Goal: Task Accomplishment & Management: Manage account settings

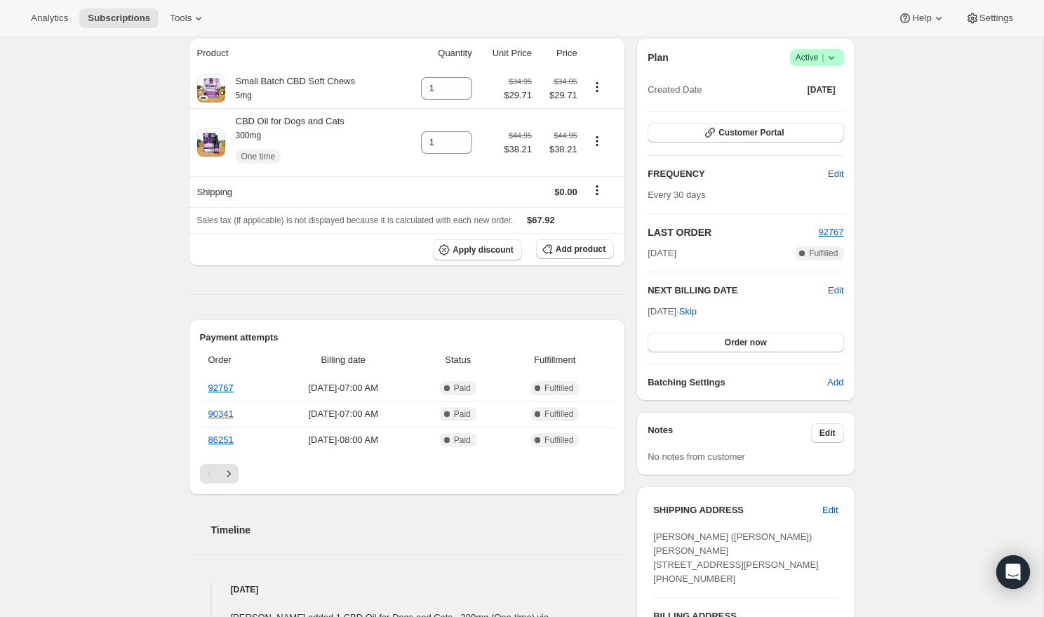
scroll to position [130, 0]
click at [723, 341] on button "Order now" at bounding box center [745, 341] width 196 height 20
click at [809, 342] on button "Click to confirm" at bounding box center [745, 341] width 196 height 20
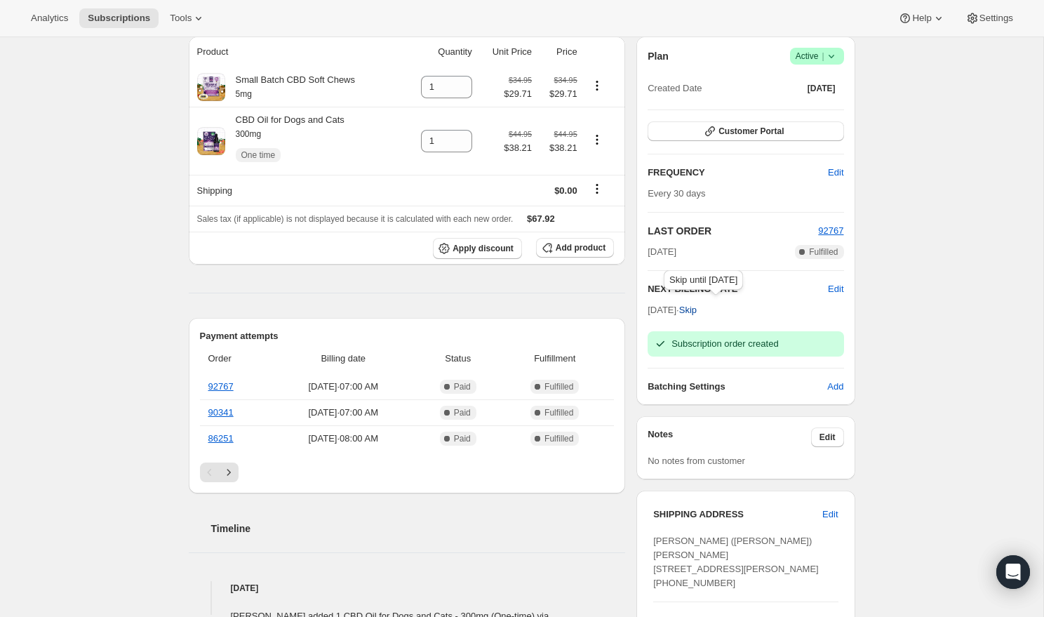
click at [697, 311] on span "Skip" at bounding box center [688, 310] width 18 height 14
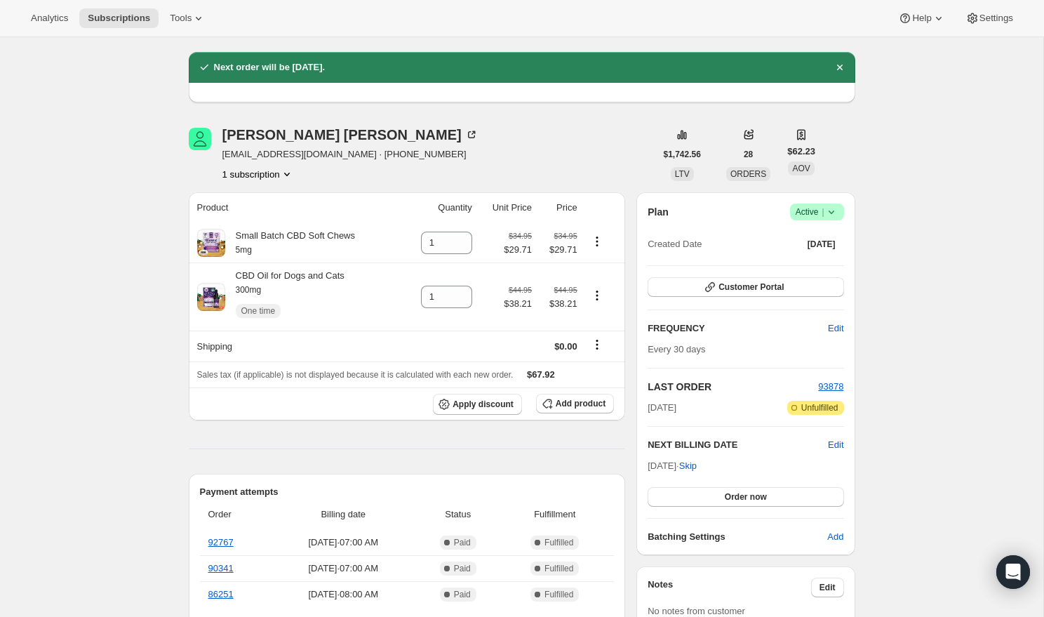
scroll to position [0, 0]
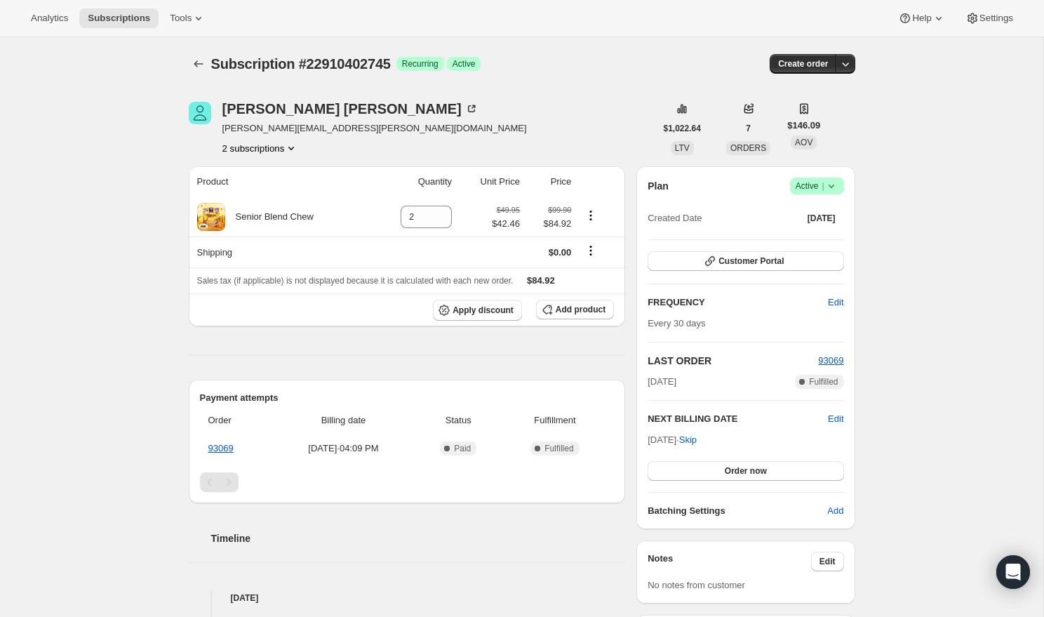
click at [379, 161] on div "kim burr kim.burr@comcast.net 2 subscriptions $1,022.64 LTV 7 ORDERS $146.09 AO…" at bounding box center [516, 512] width 678 height 866
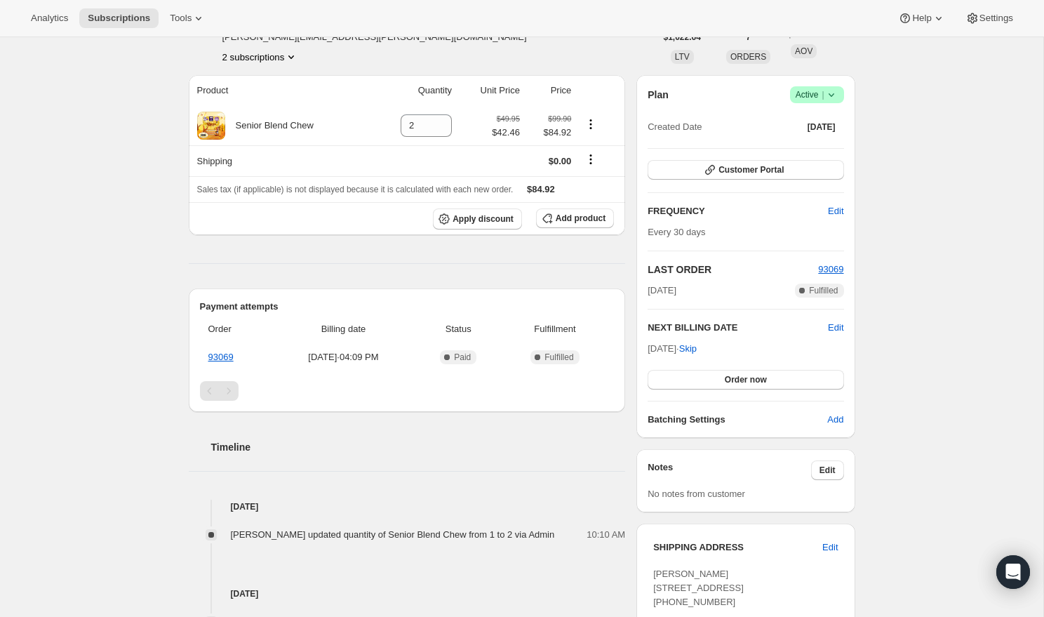
scroll to position [94, 0]
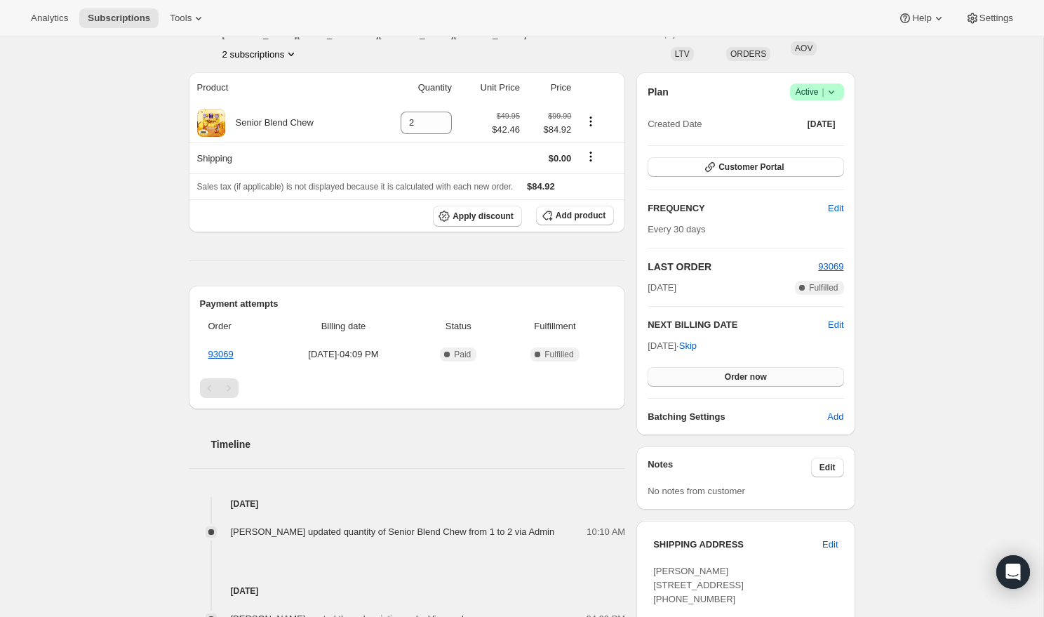
click at [720, 377] on button "Order now" at bounding box center [745, 377] width 196 height 20
click at [766, 378] on span "Click to confirm" at bounding box center [745, 376] width 64 height 11
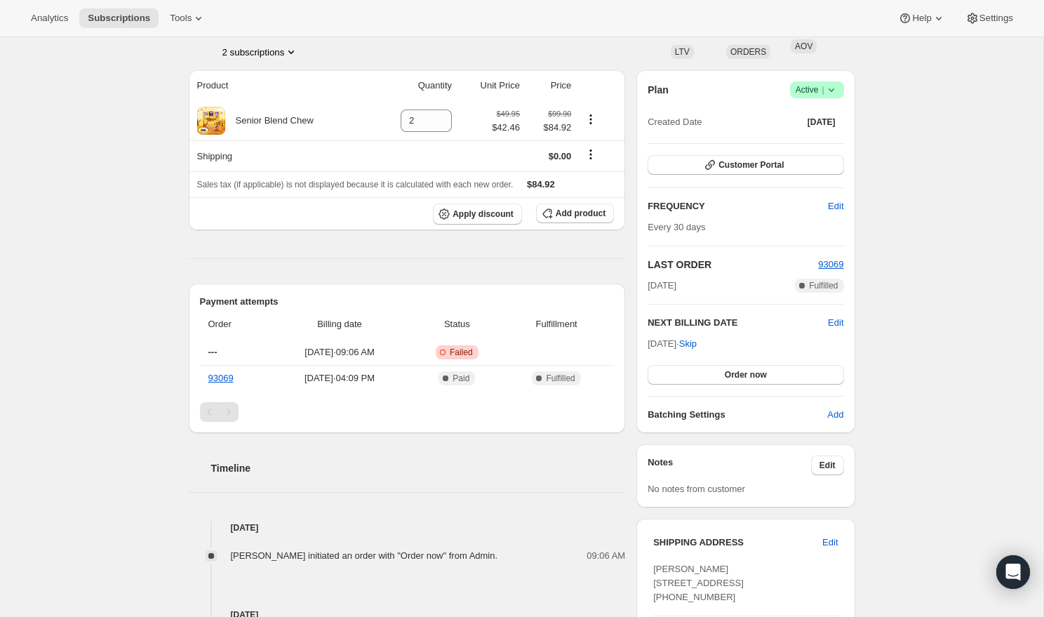
scroll to position [55, 0]
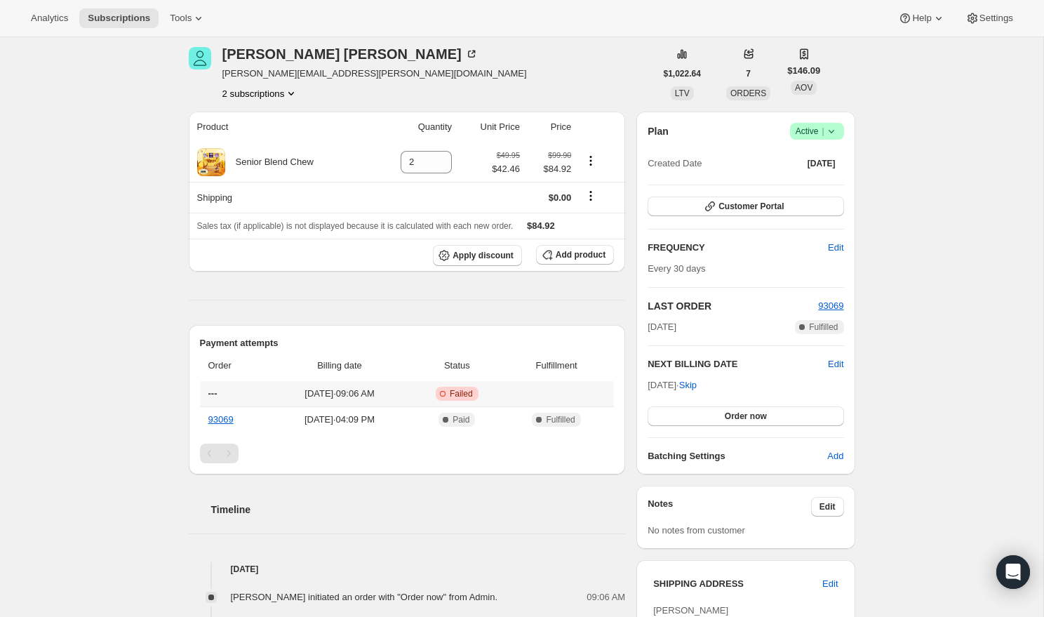
click at [255, 393] on th "---" at bounding box center [234, 393] width 69 height 25
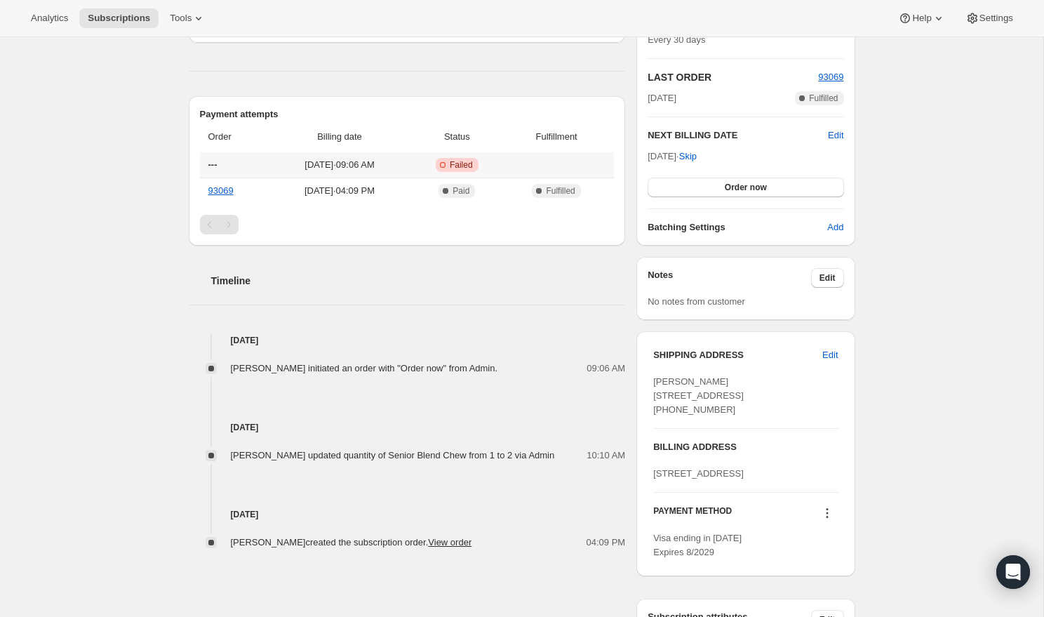
scroll to position [302, 0]
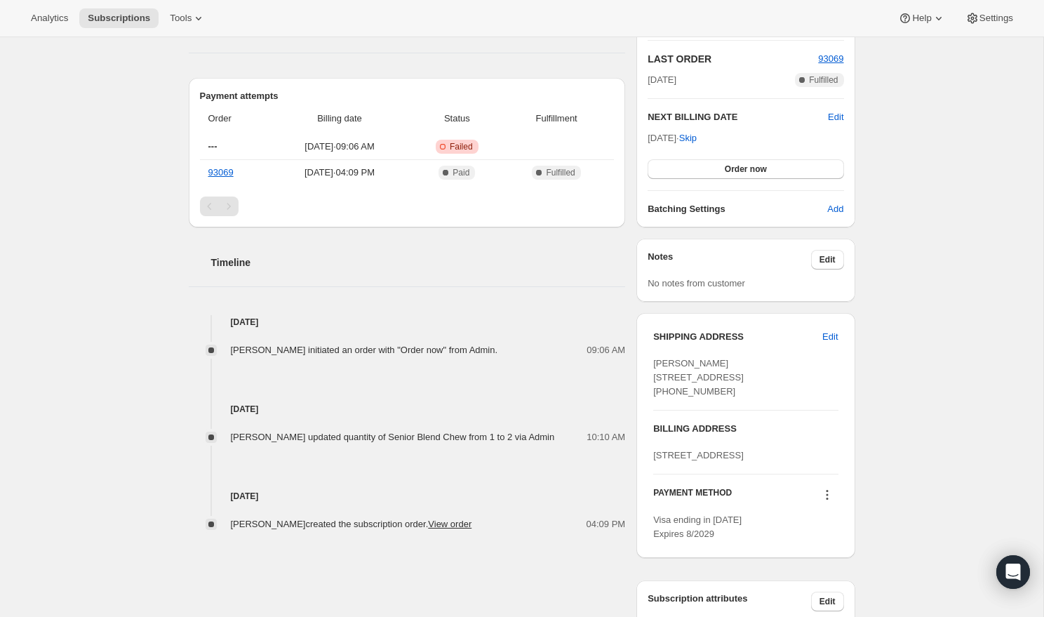
click at [336, 352] on span "[PERSON_NAME] initiated an order with "Order now" from Admin." at bounding box center [364, 349] width 267 height 11
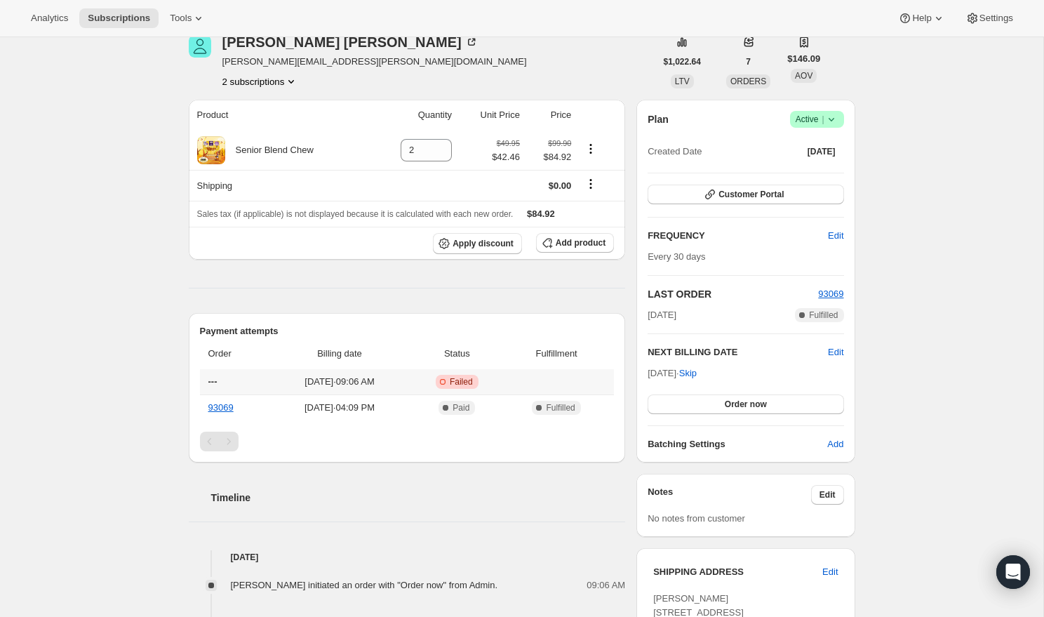
scroll to position [0, 0]
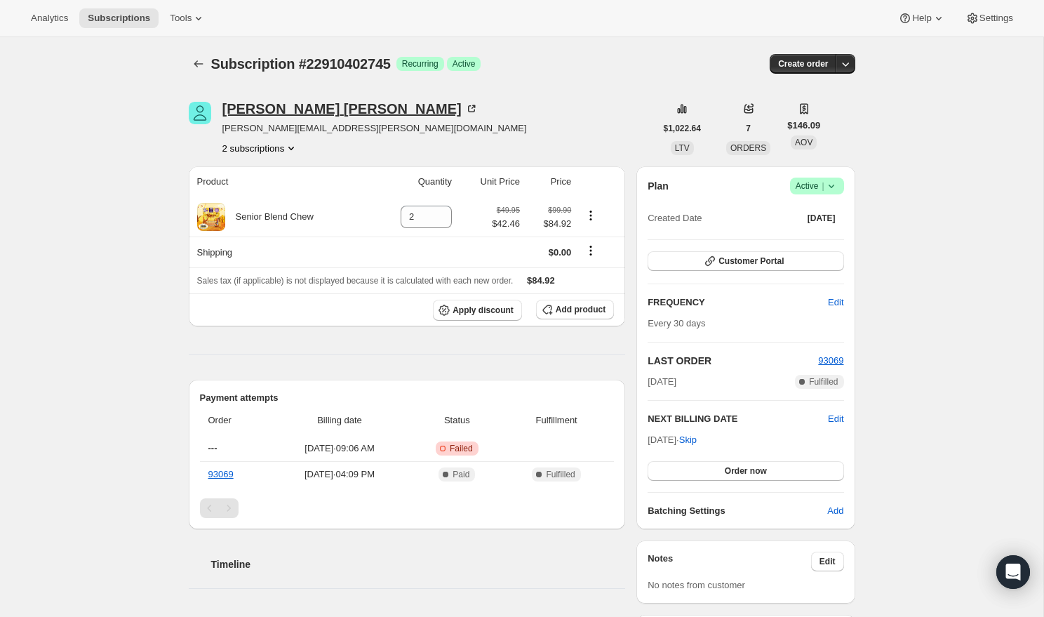
click at [267, 111] on div "kim burr" at bounding box center [350, 109] width 256 height 14
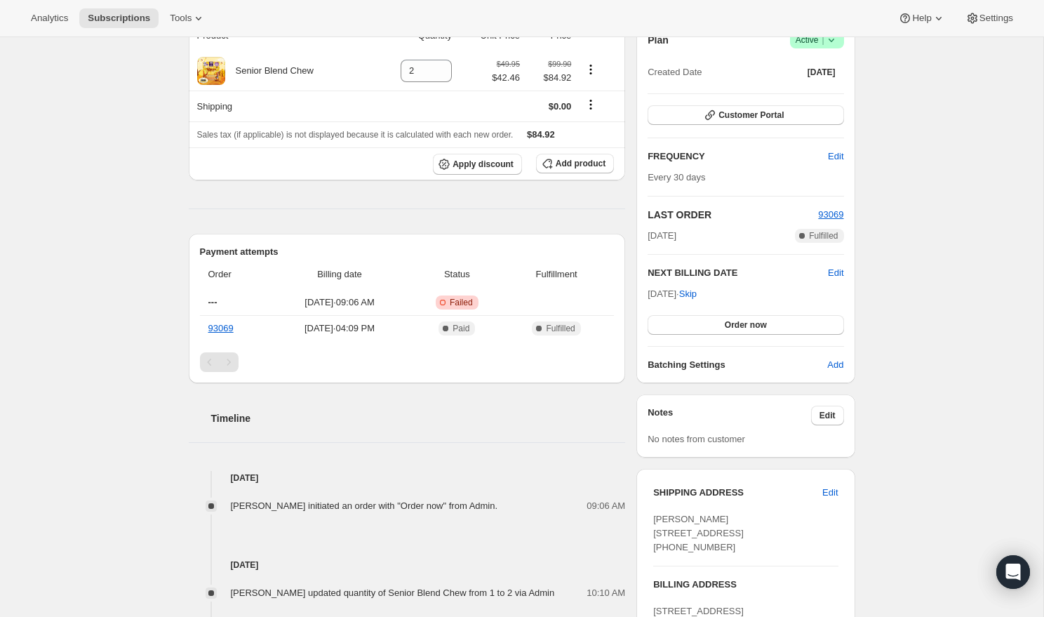
scroll to position [145, 0]
click at [356, 307] on span "Oct 6, 2025 · 09:06 AM" at bounding box center [339, 303] width 134 height 14
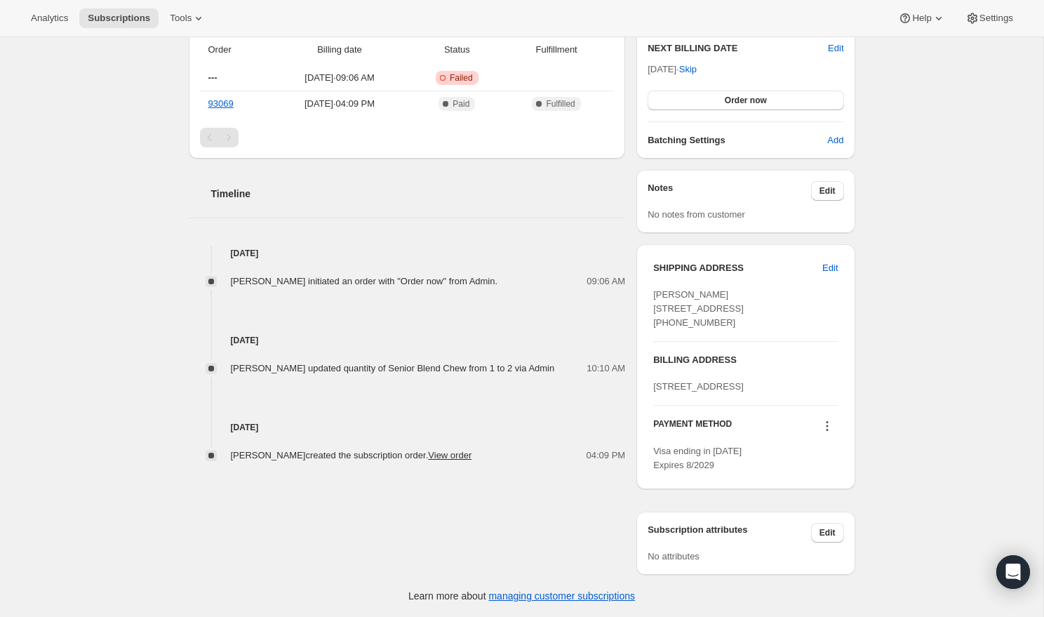
scroll to position [384, 0]
click at [337, 171] on div "Timeline" at bounding box center [407, 180] width 437 height 42
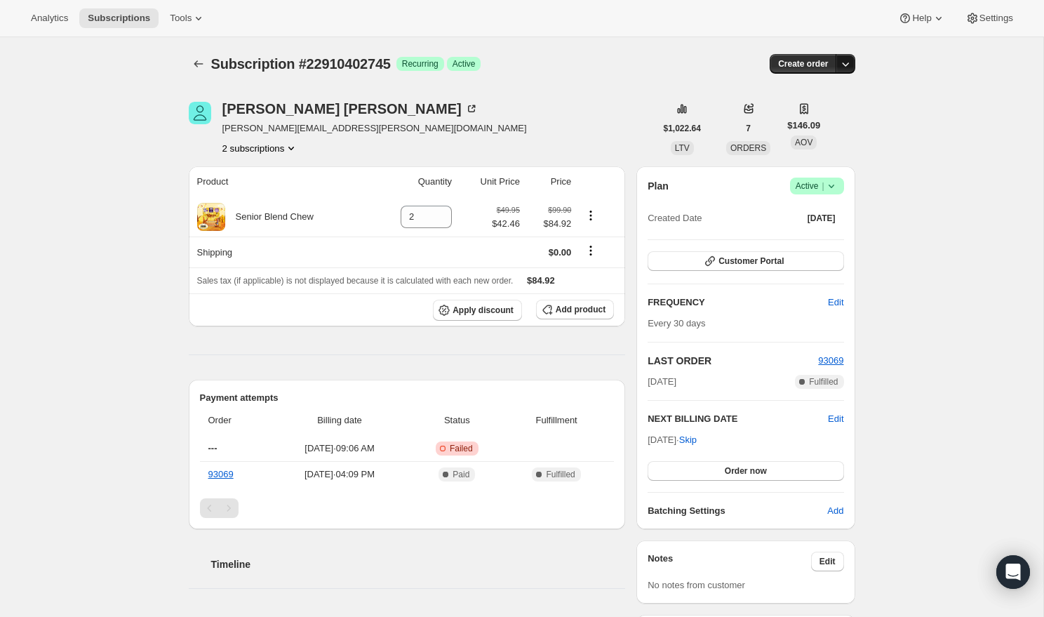
click at [843, 67] on icon "button" at bounding box center [845, 64] width 14 height 14
click at [826, 121] on span "Create custom one-time order" at bounding box center [785, 117] width 121 height 11
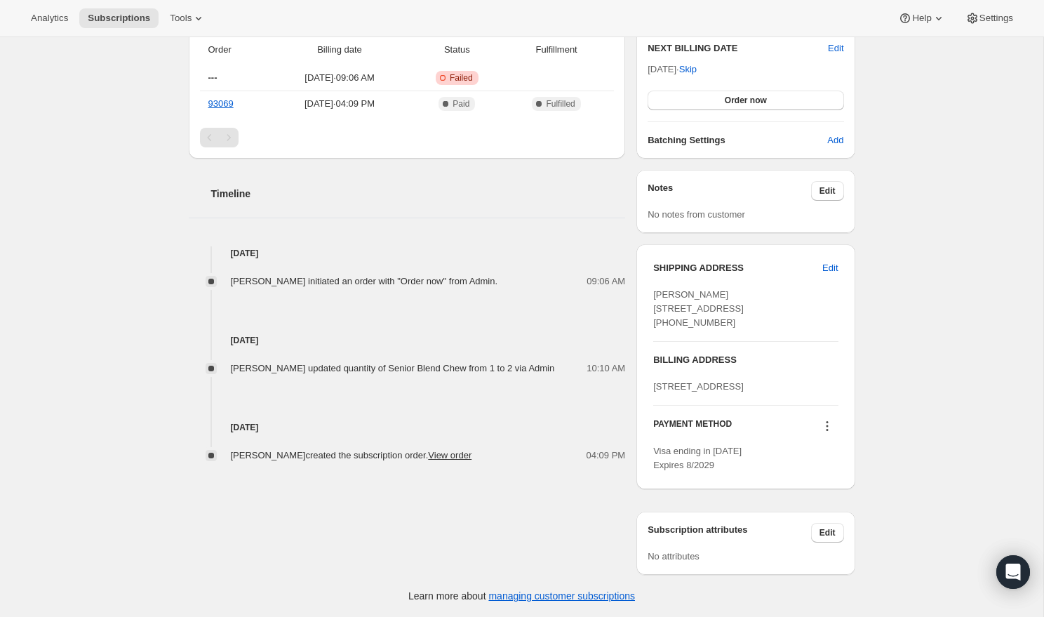
scroll to position [388, 0]
click at [837, 434] on button at bounding box center [827, 425] width 22 height 15
click at [827, 527] on span "Select payment method" at bounding box center [822, 532] width 96 height 11
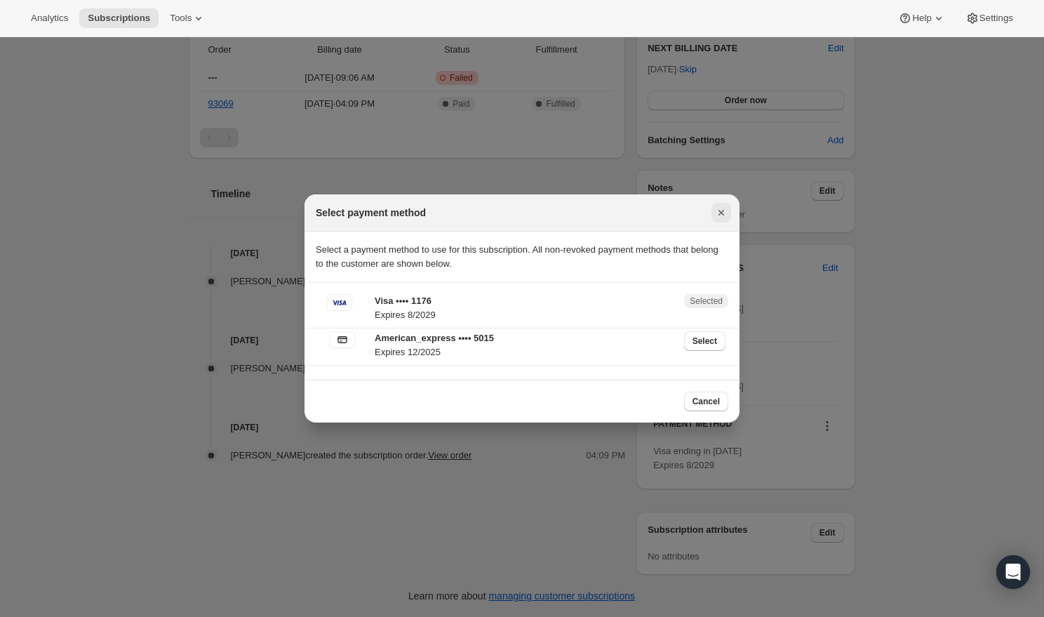
click at [718, 213] on icon "Close" at bounding box center [721, 213] width 14 height 14
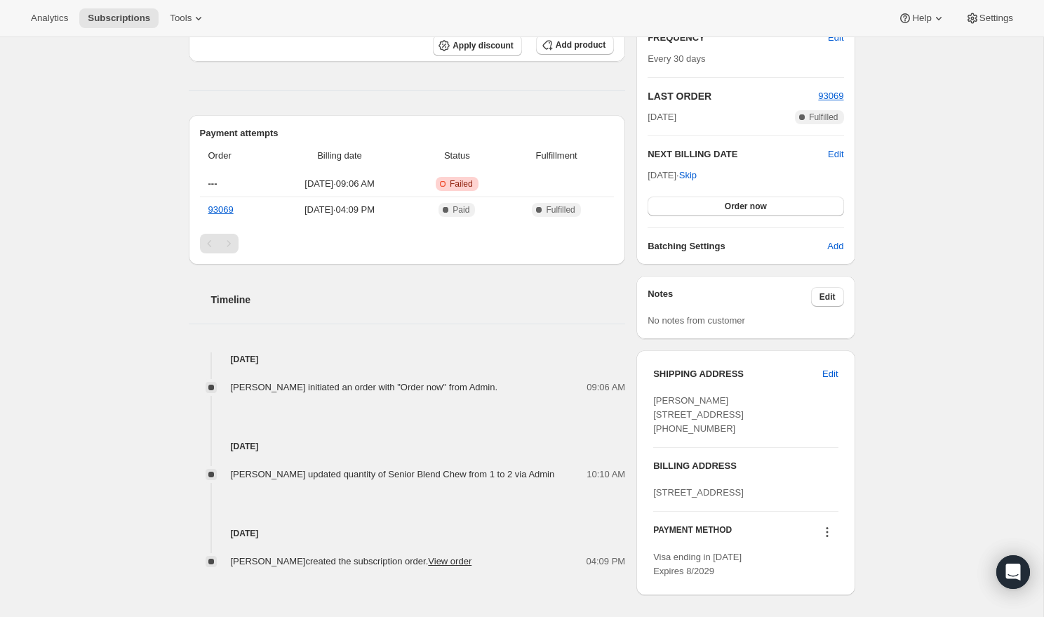
scroll to position [425, 0]
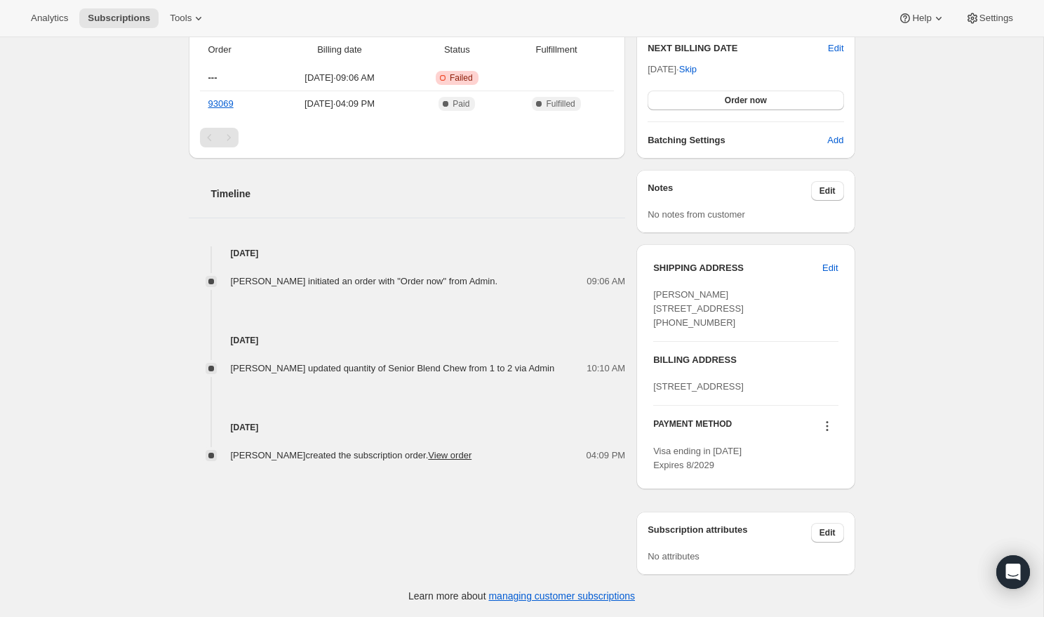
click at [828, 418] on div "PAYMENT METHOD Visa ending in [DATE] Expires 8/2029" at bounding box center [745, 438] width 184 height 67
click at [819, 425] on button at bounding box center [827, 425] width 22 height 15
click at [804, 527] on span "Select payment method" at bounding box center [822, 532] width 96 height 11
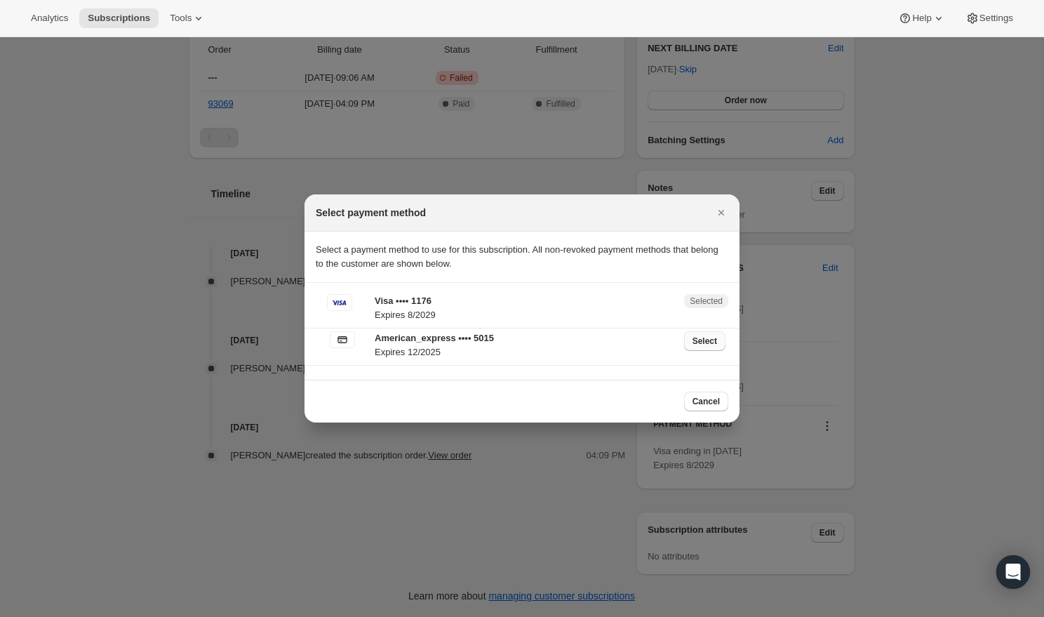
click at [695, 339] on span "Select" at bounding box center [704, 340] width 25 height 11
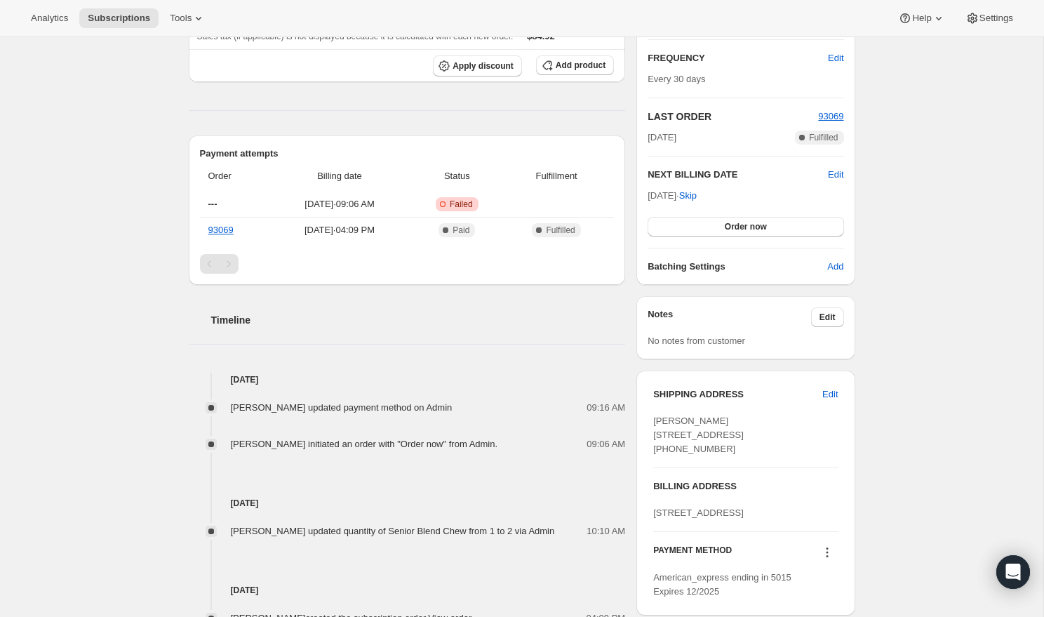
scroll to position [280, 0]
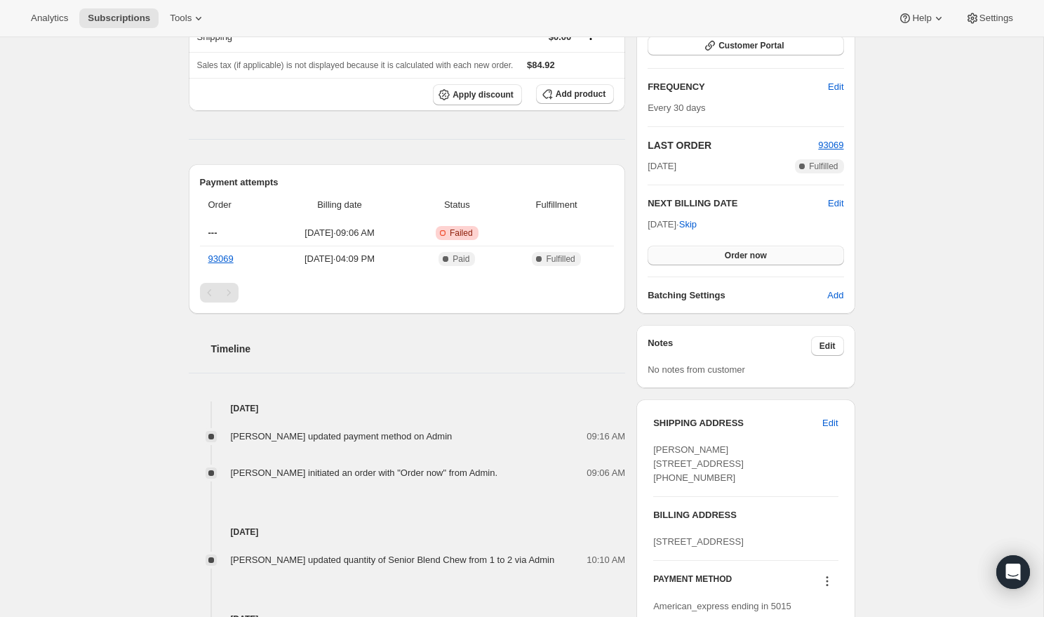
click at [755, 257] on span "Order now" at bounding box center [746, 255] width 42 height 11
click at [805, 255] on button "Click to confirm" at bounding box center [745, 256] width 196 height 20
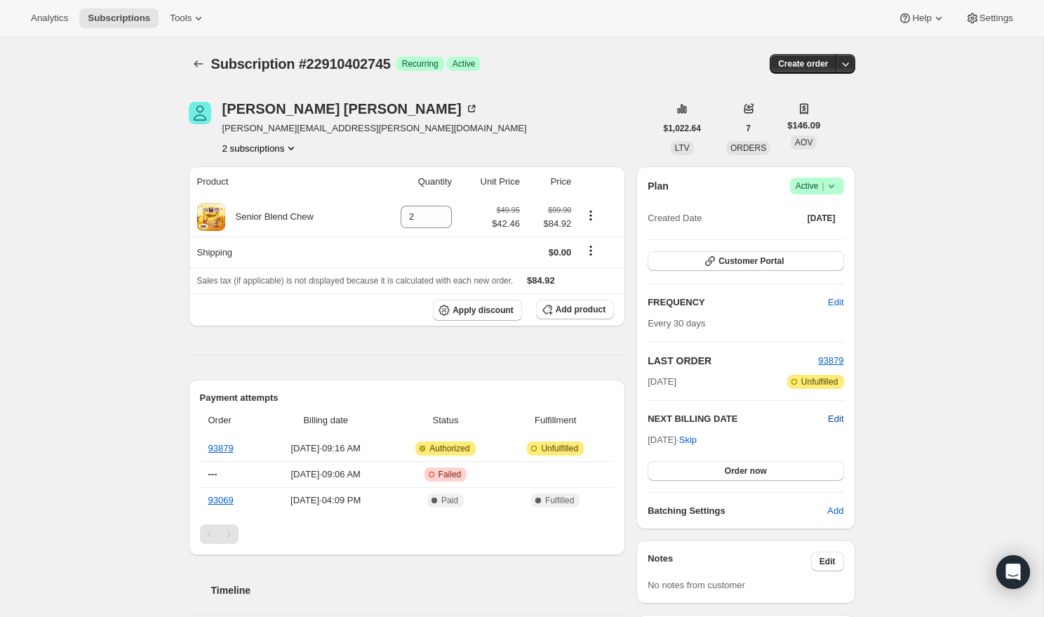
click at [832, 416] on span "Edit" at bounding box center [835, 419] width 15 height 14
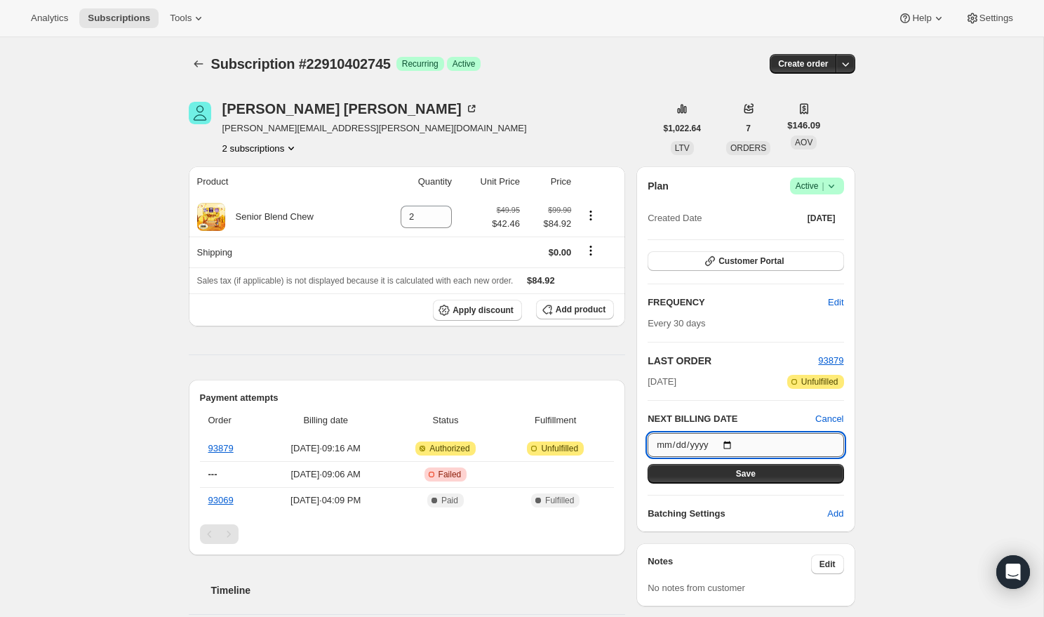
click at [695, 445] on input "2025-11-05" at bounding box center [745, 445] width 196 height 24
click at [724, 443] on input "2025-11-05" at bounding box center [745, 445] width 196 height 24
click at [730, 444] on input "2025-11-05" at bounding box center [745, 445] width 196 height 24
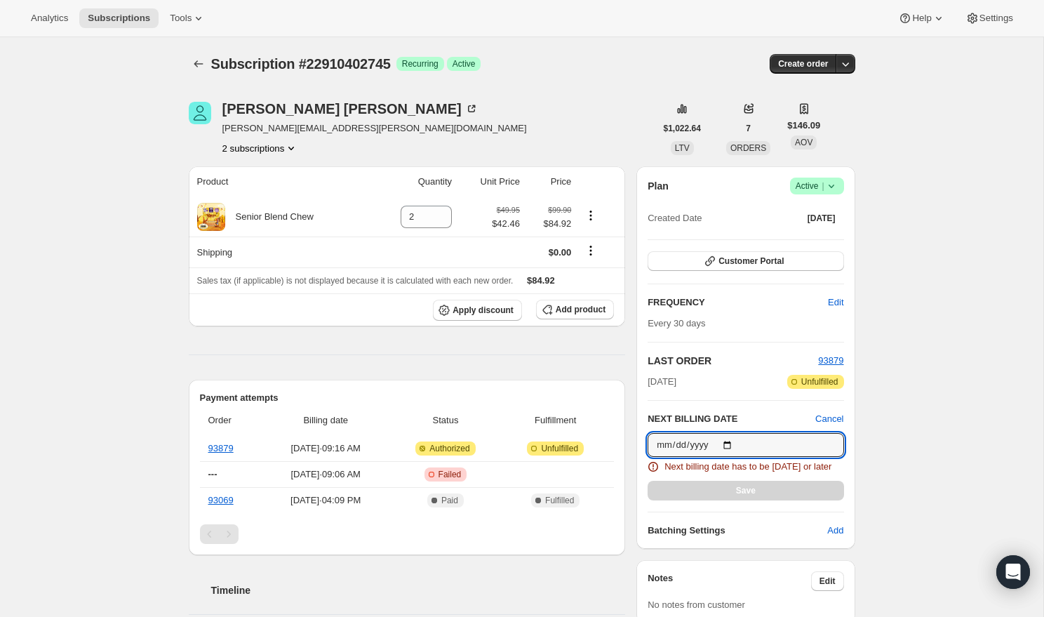
type input "2025-10-15"
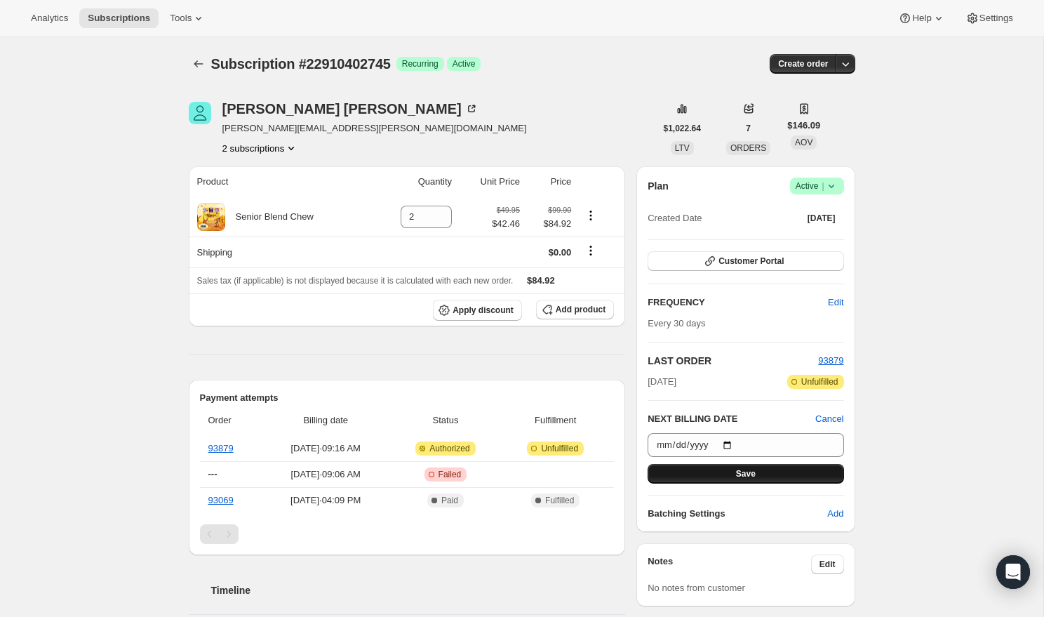
click at [807, 466] on button "Save" at bounding box center [745, 474] width 196 height 20
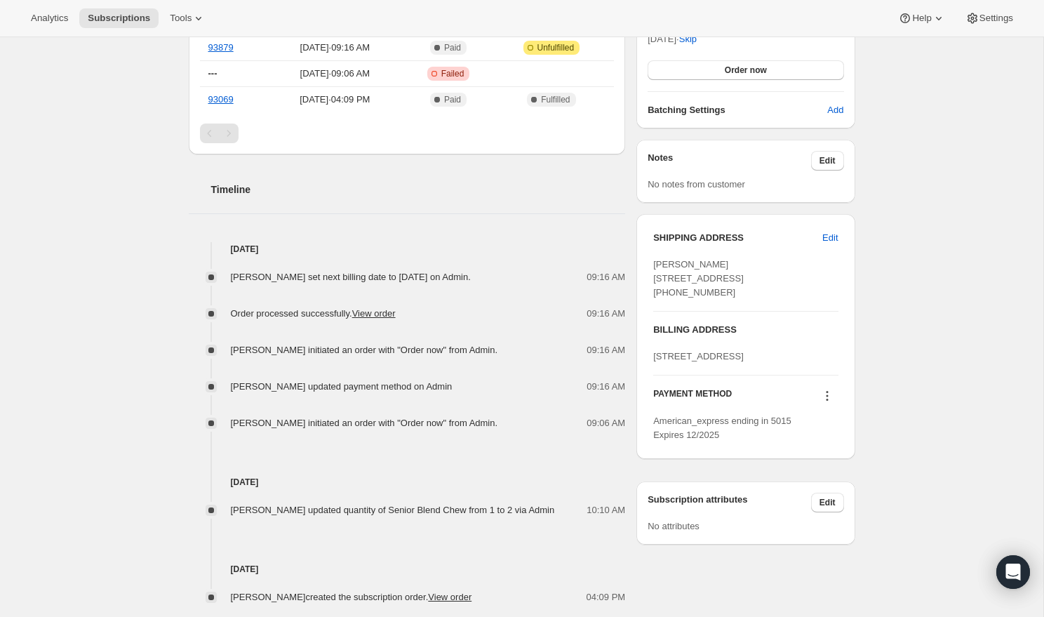
scroll to position [494, 0]
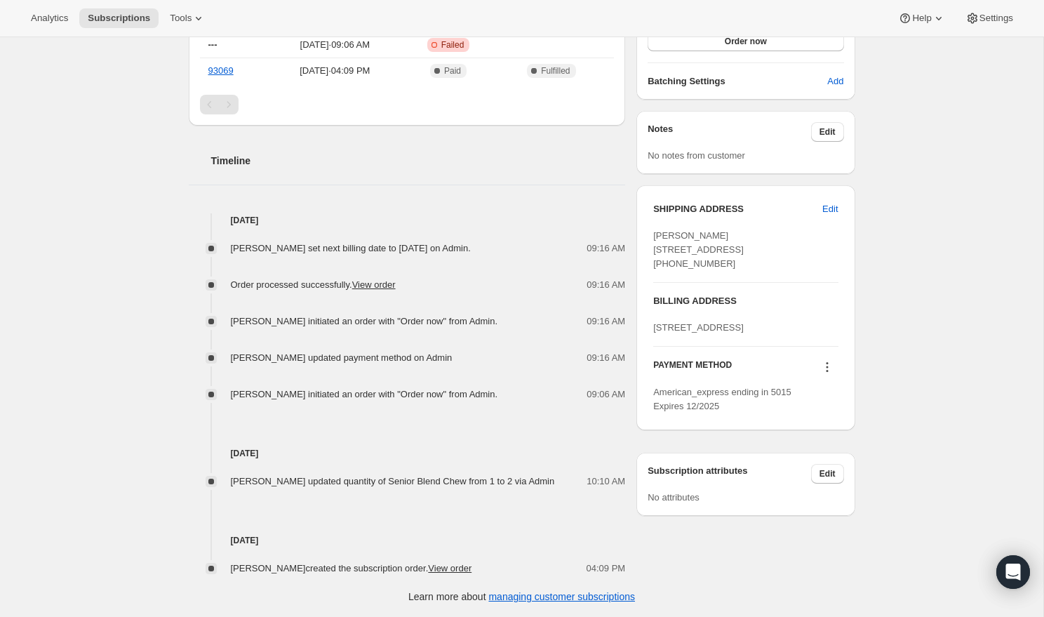
click at [826, 374] on icon at bounding box center [827, 367] width 14 height 14
click at [806, 473] on span "Select payment method" at bounding box center [822, 473] width 96 height 11
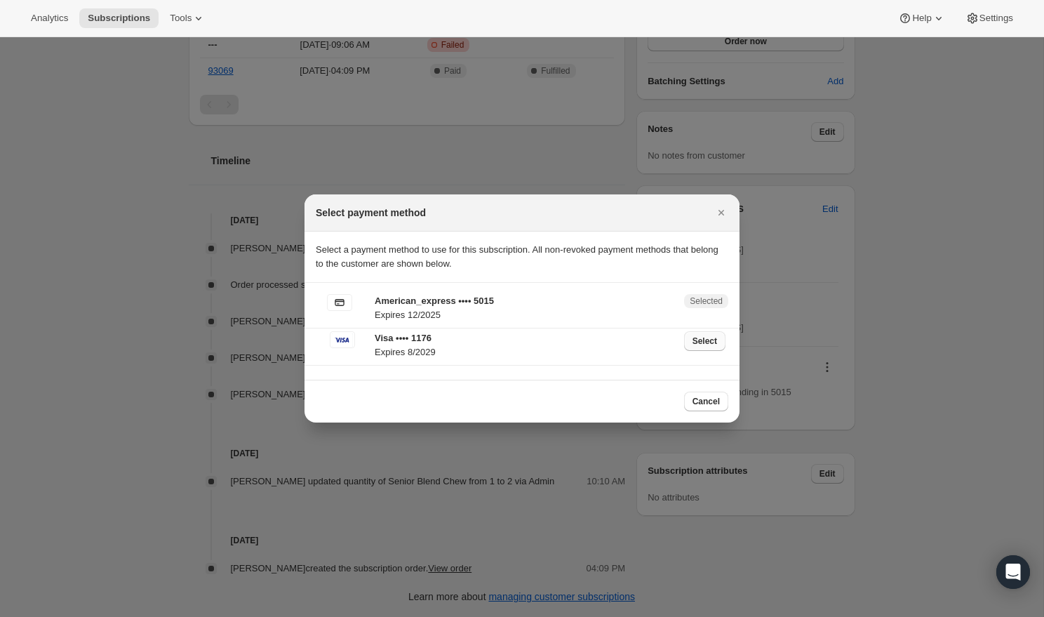
click at [708, 340] on span "Select" at bounding box center [704, 340] width 25 height 11
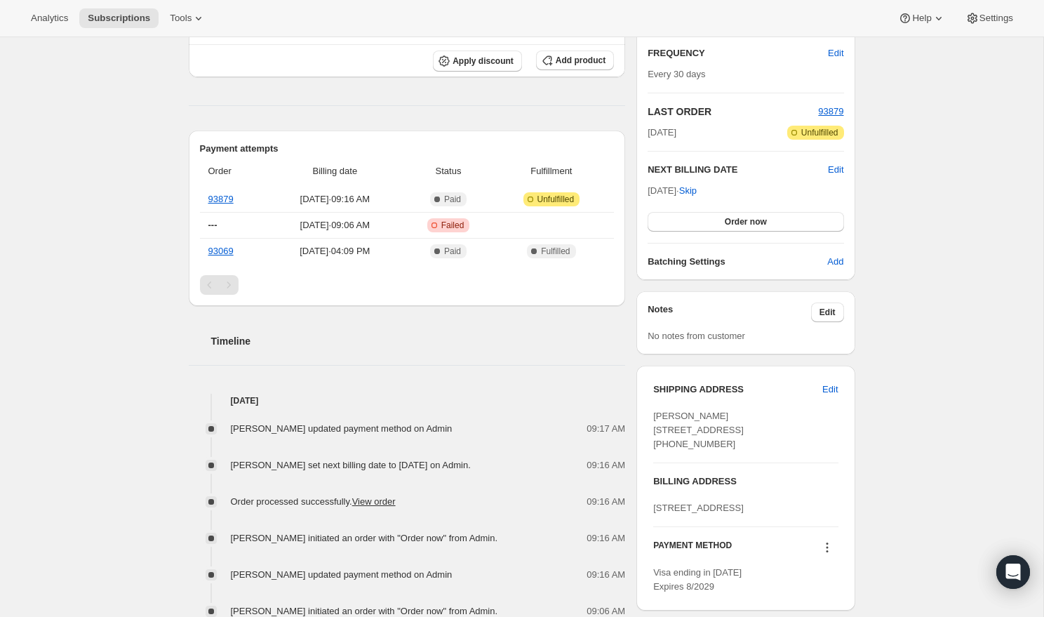
scroll to position [0, 0]
